Goal: Information Seeking & Learning: Learn about a topic

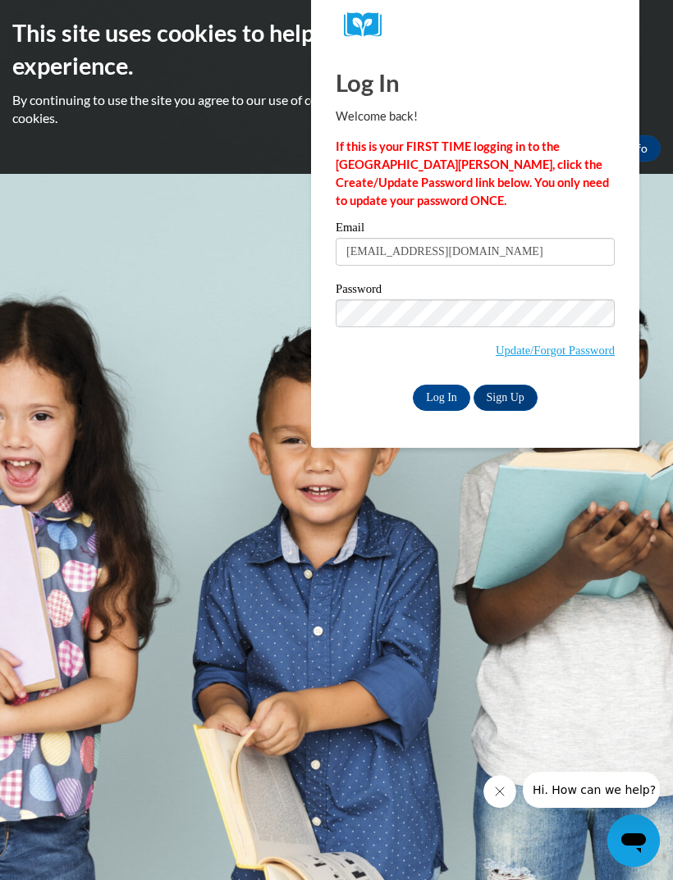
click at [441, 396] on input "Log In" at bounding box center [441, 398] width 57 height 26
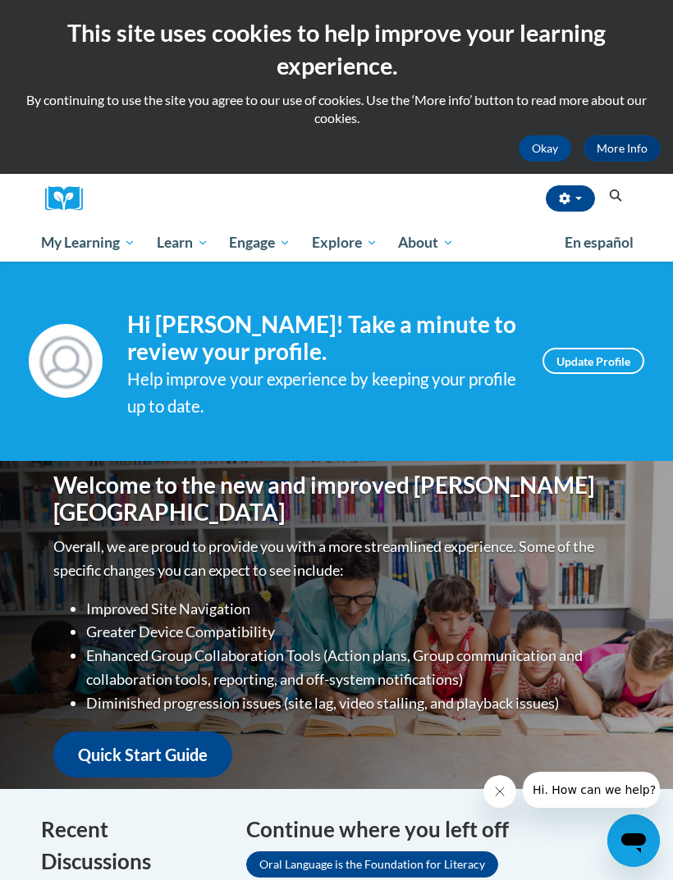
click at [0, 0] on link "PK-5 Structured Literacy Program" at bounding box center [0, 0] width 0 height 0
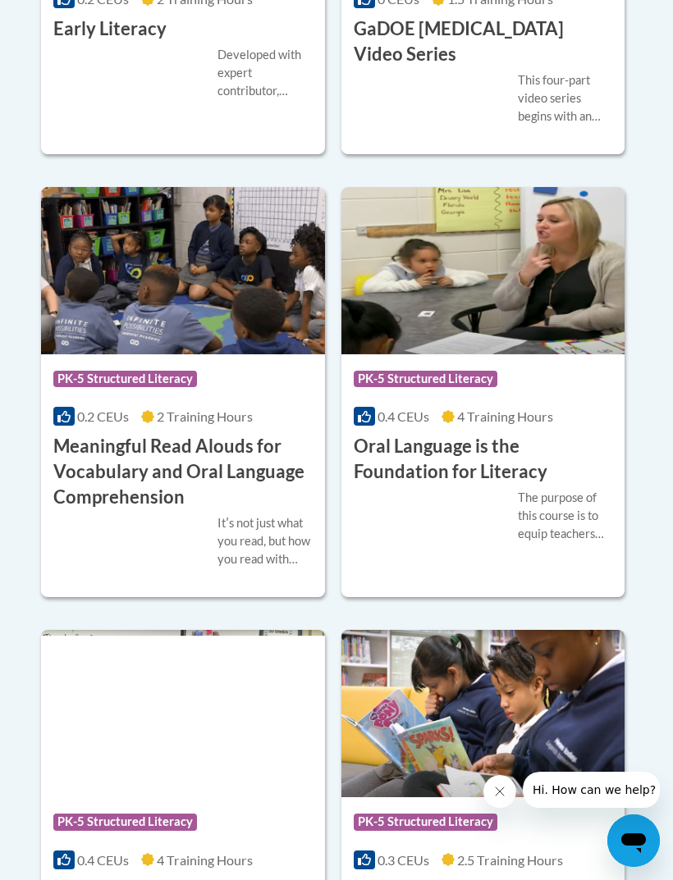
scroll to position [1442, 0]
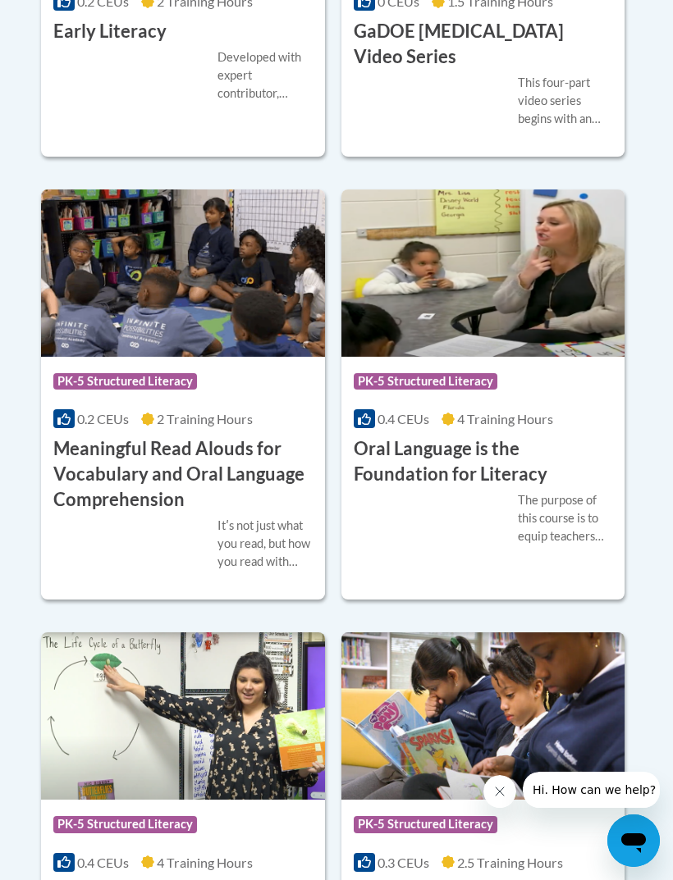
click at [560, 496] on div "The purpose of this course is to equip teachers with the knowledge of the compo…" at bounding box center [565, 518] width 95 height 54
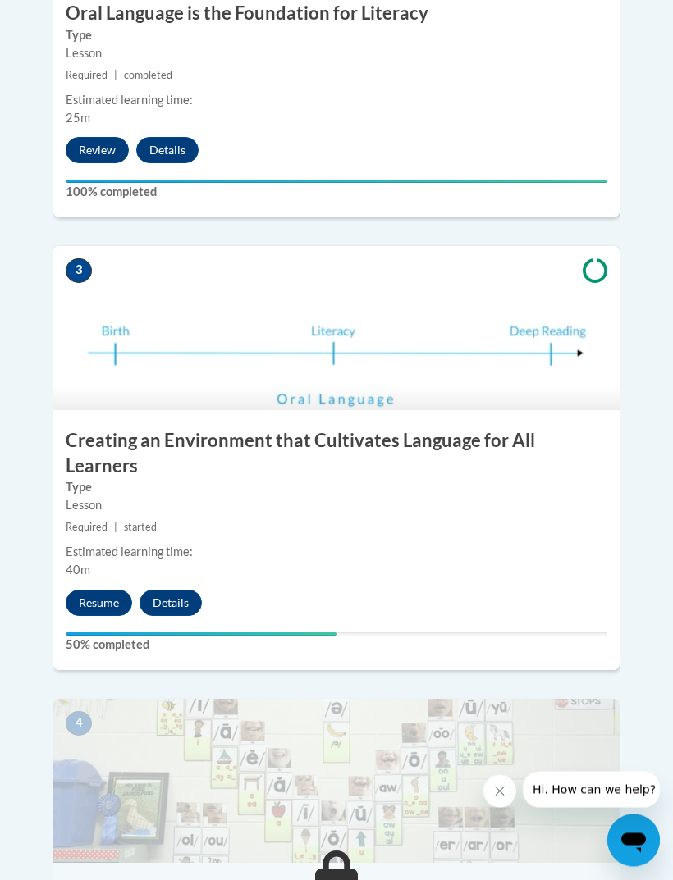
scroll to position [1298, 0]
click at [78, 590] on button "Resume" at bounding box center [99, 603] width 66 height 26
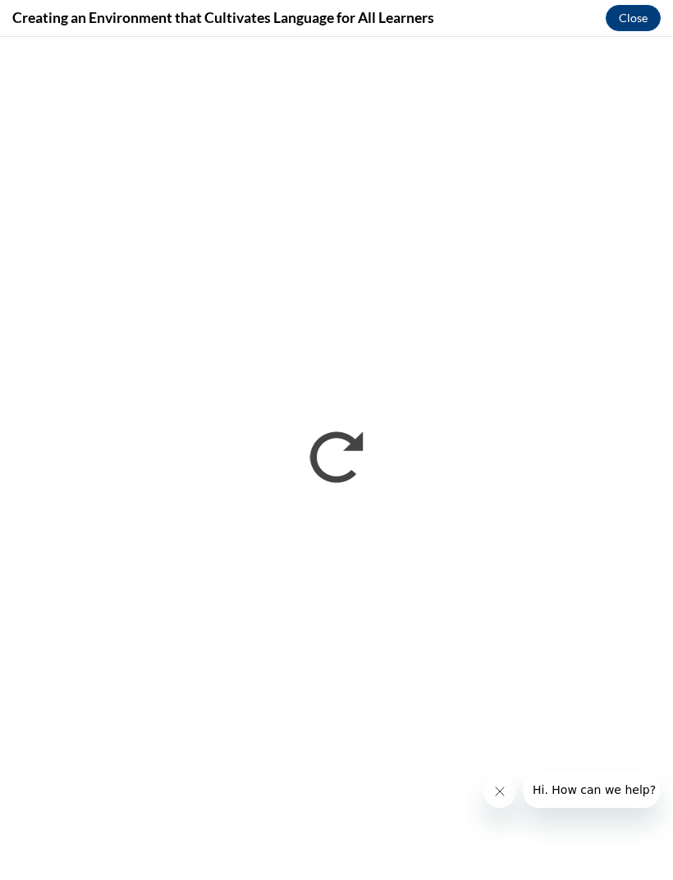
scroll to position [1302, 0]
